Goal: Task Accomplishment & Management: Manage account settings

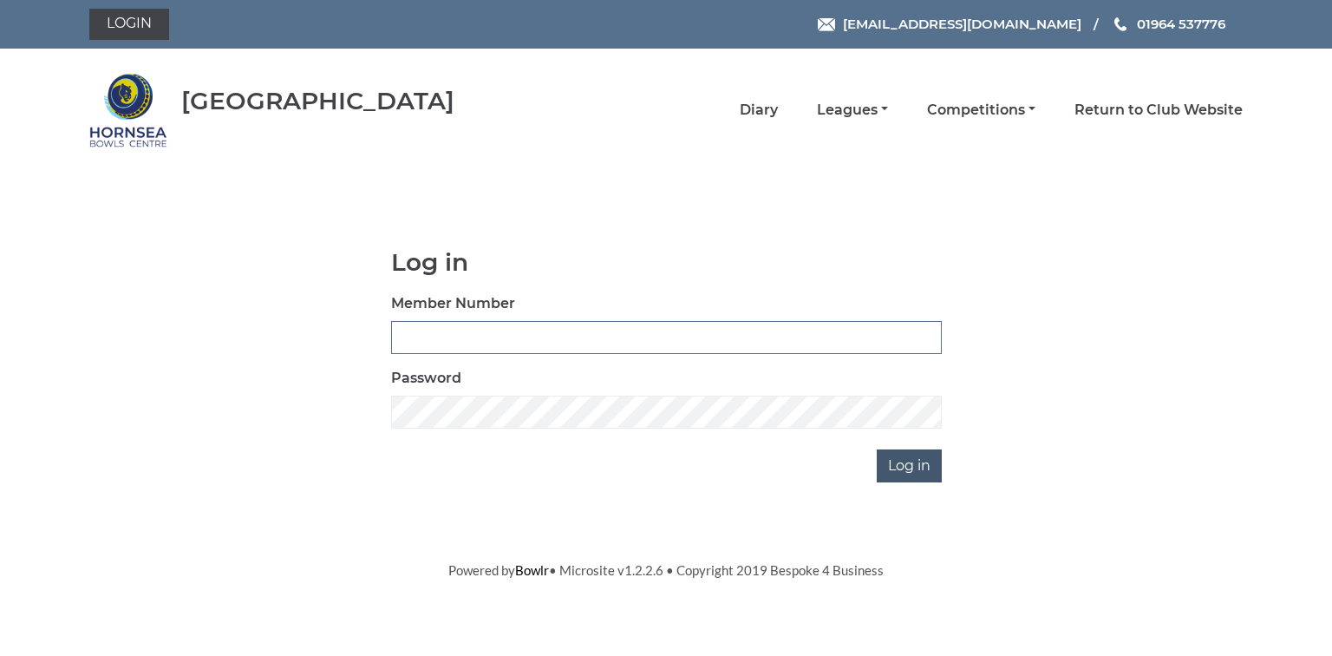
type input "0580"
click at [893, 461] on input "Log in" at bounding box center [909, 465] width 65 height 33
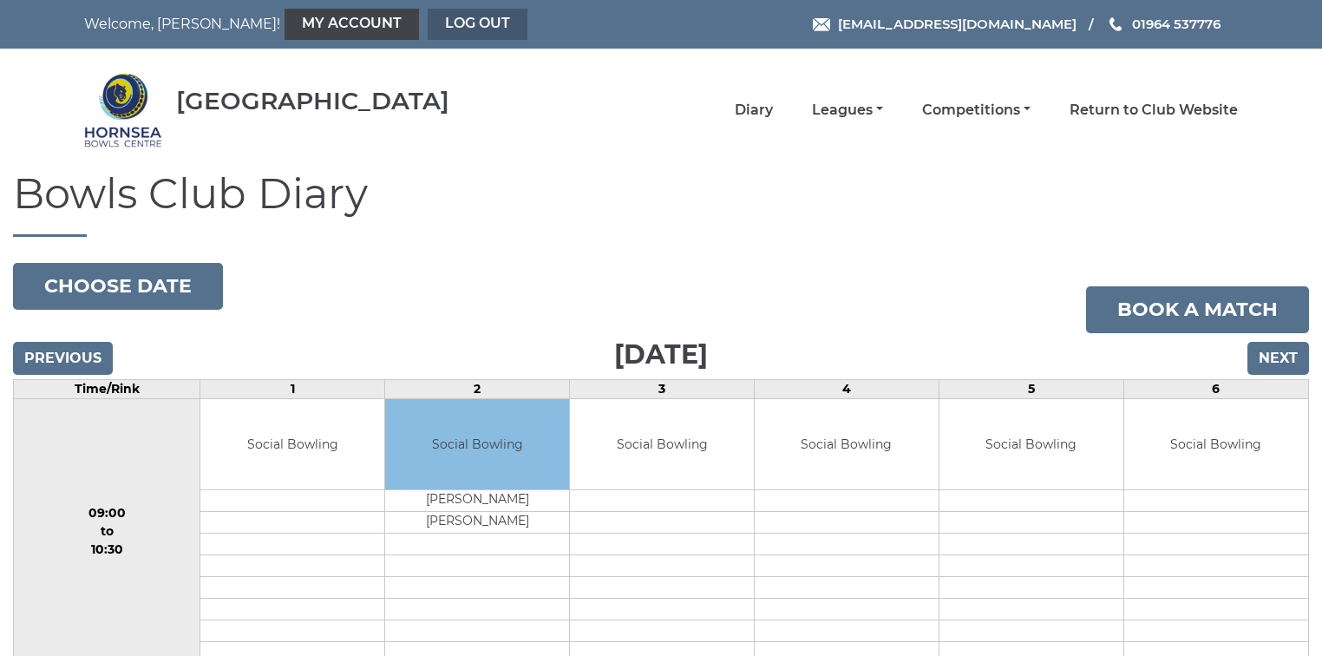
click at [428, 18] on link "Log out" at bounding box center [478, 24] width 100 height 31
